Goal: Find specific page/section: Find specific page/section

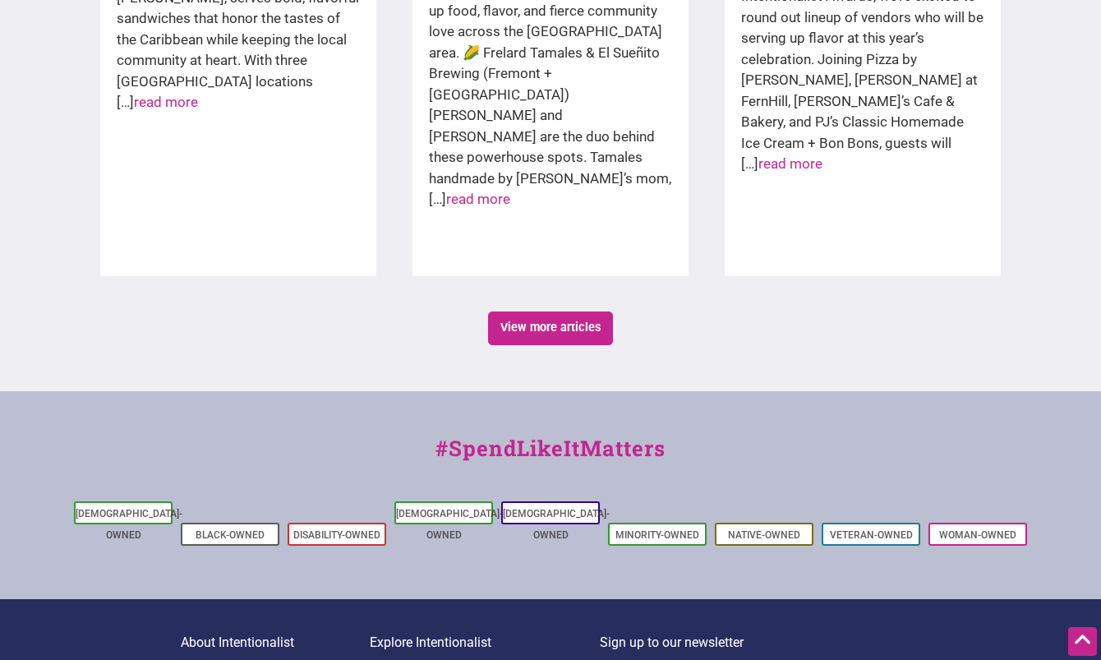
scroll to position [2860, 0]
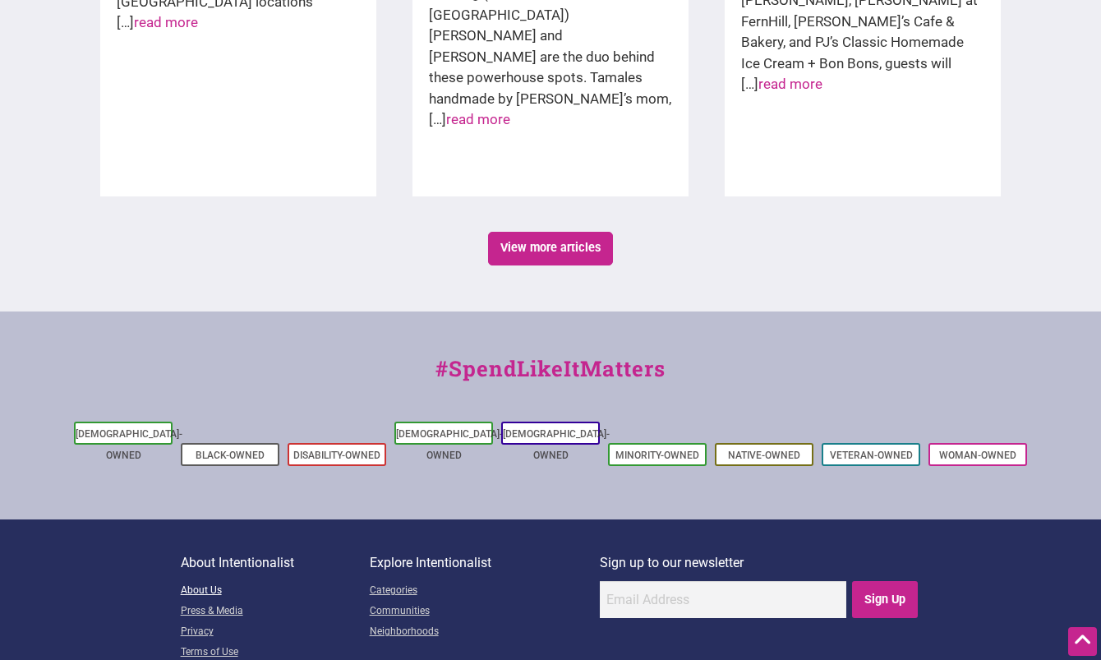
click at [185, 581] on link "About Us" at bounding box center [275, 591] width 189 height 21
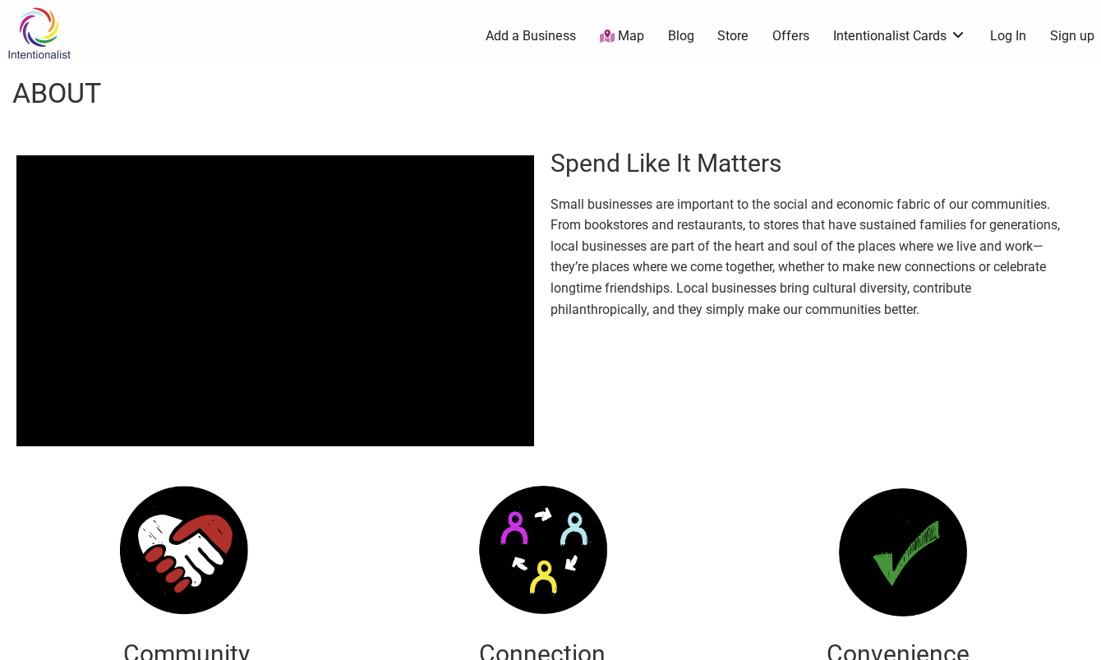
click at [746, 35] on link "Store" at bounding box center [733, 36] width 31 height 18
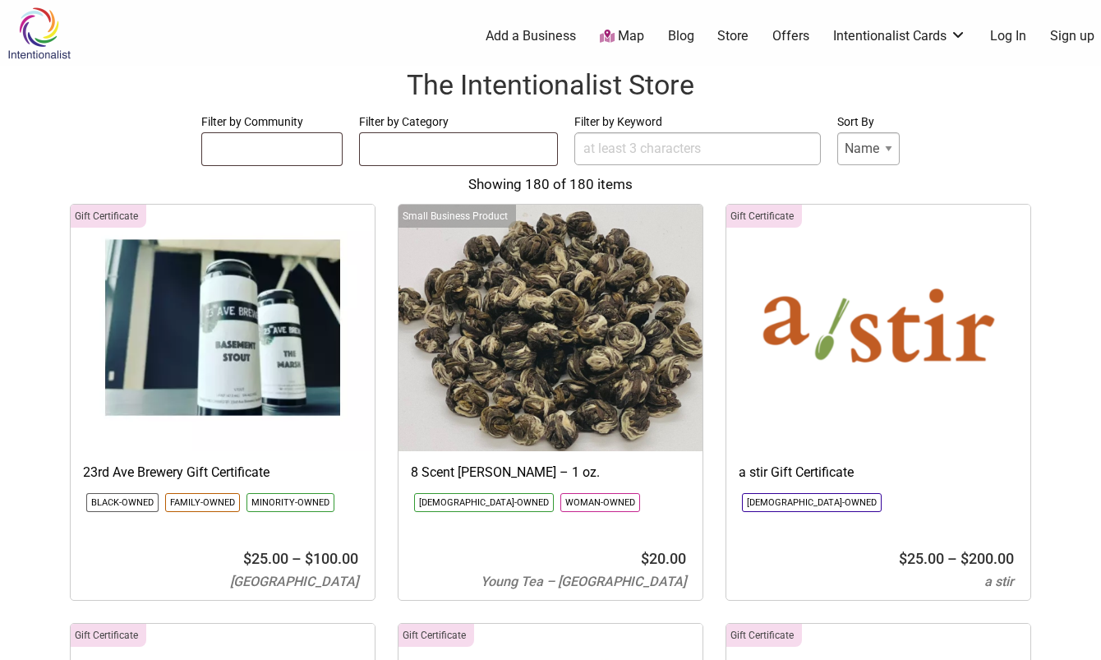
select select
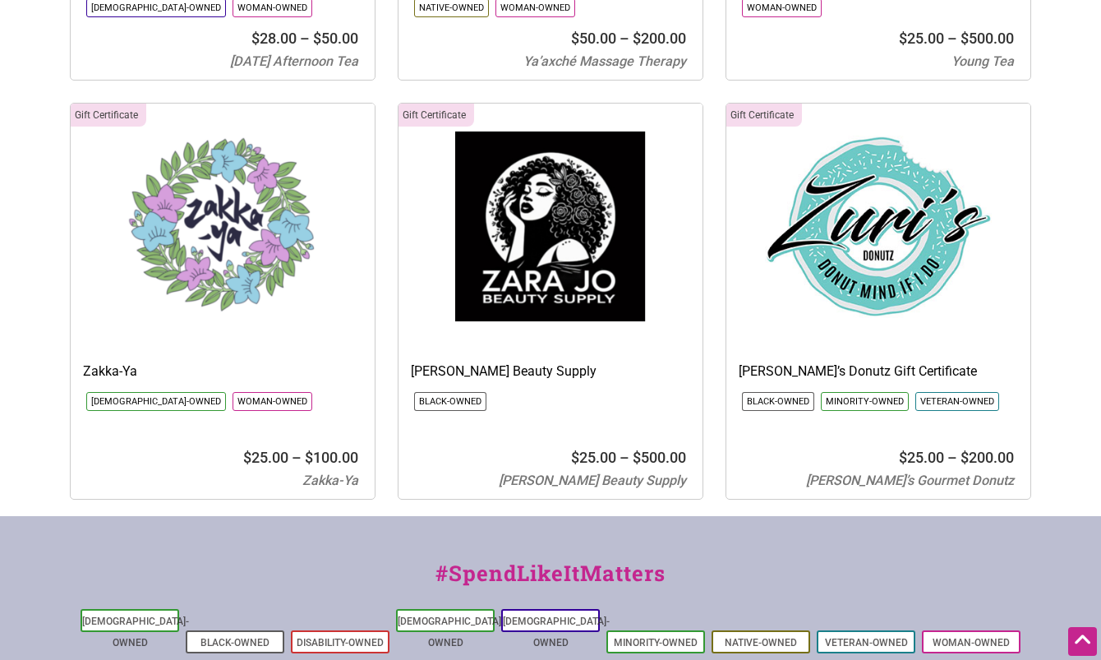
scroll to position [24878, 0]
